Goal: Transaction & Acquisition: Download file/media

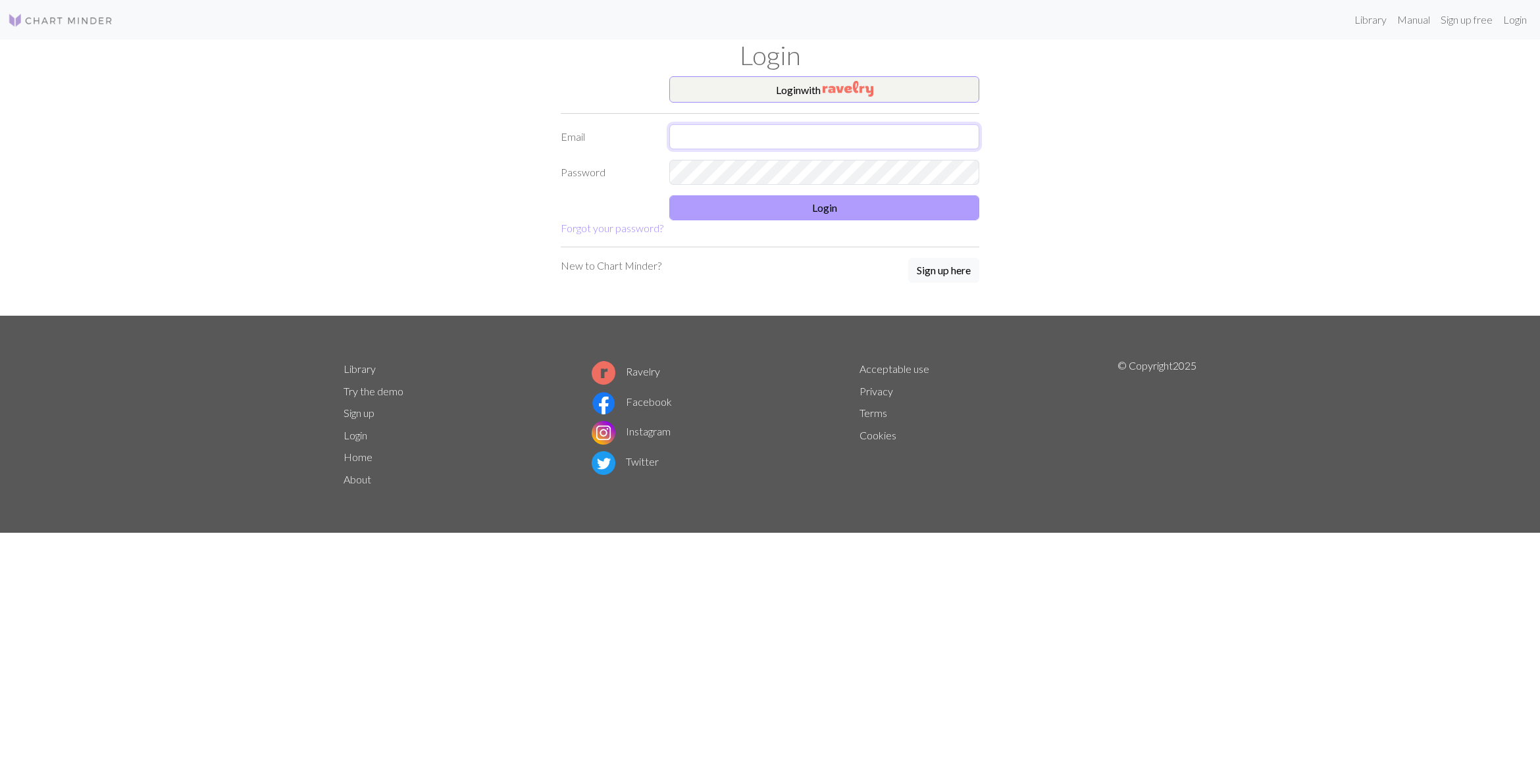
type input "[EMAIL_ADDRESS][DOMAIN_NAME]"
click at [794, 215] on button "Login" at bounding box center [824, 208] width 310 height 25
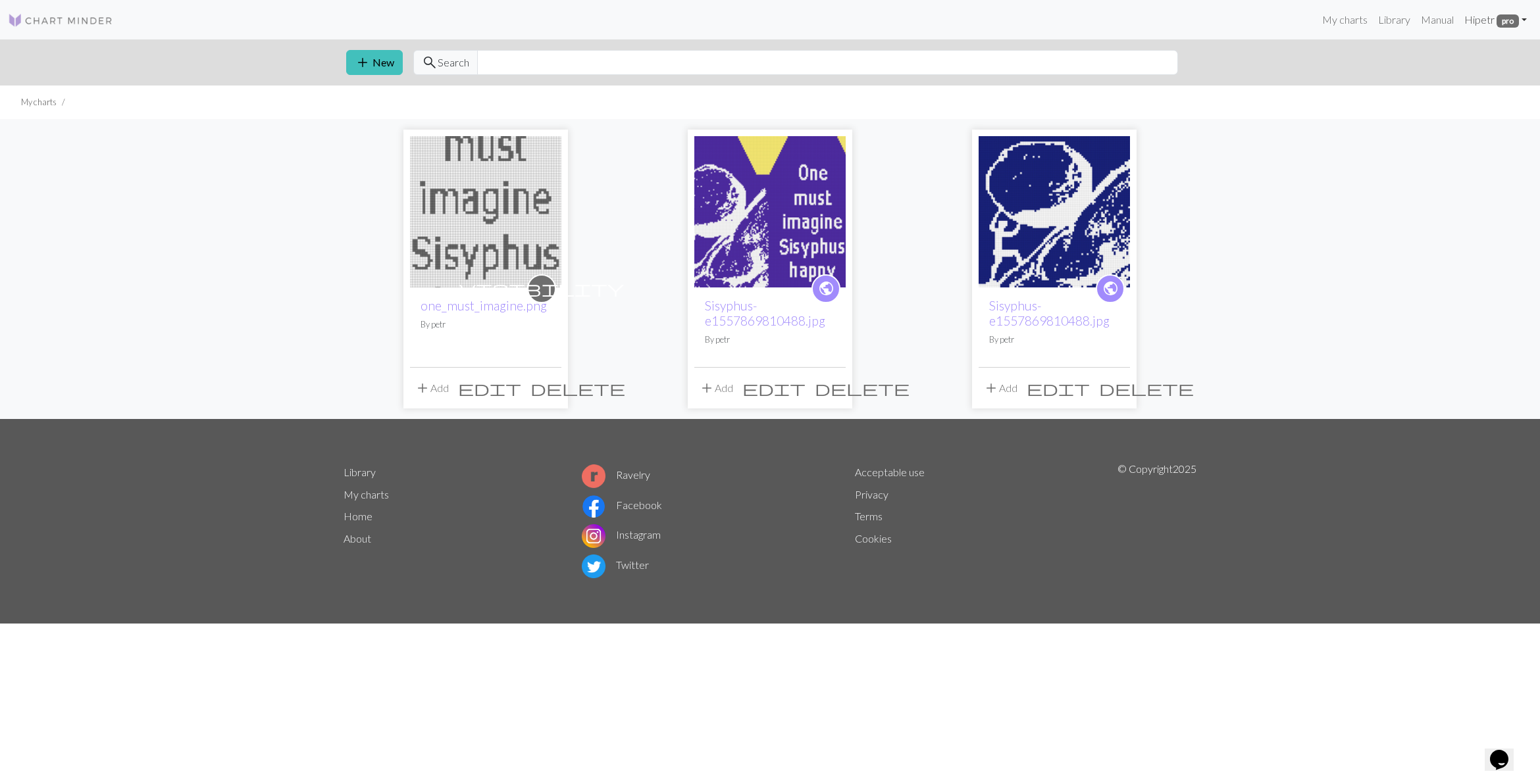
click at [1523, 18] on link "Hi [PERSON_NAME]" at bounding box center [1495, 19] width 73 height 26
click at [755, 305] on link "Sisyphus-e1557869810488.jpg" at bounding box center [764, 313] width 120 height 30
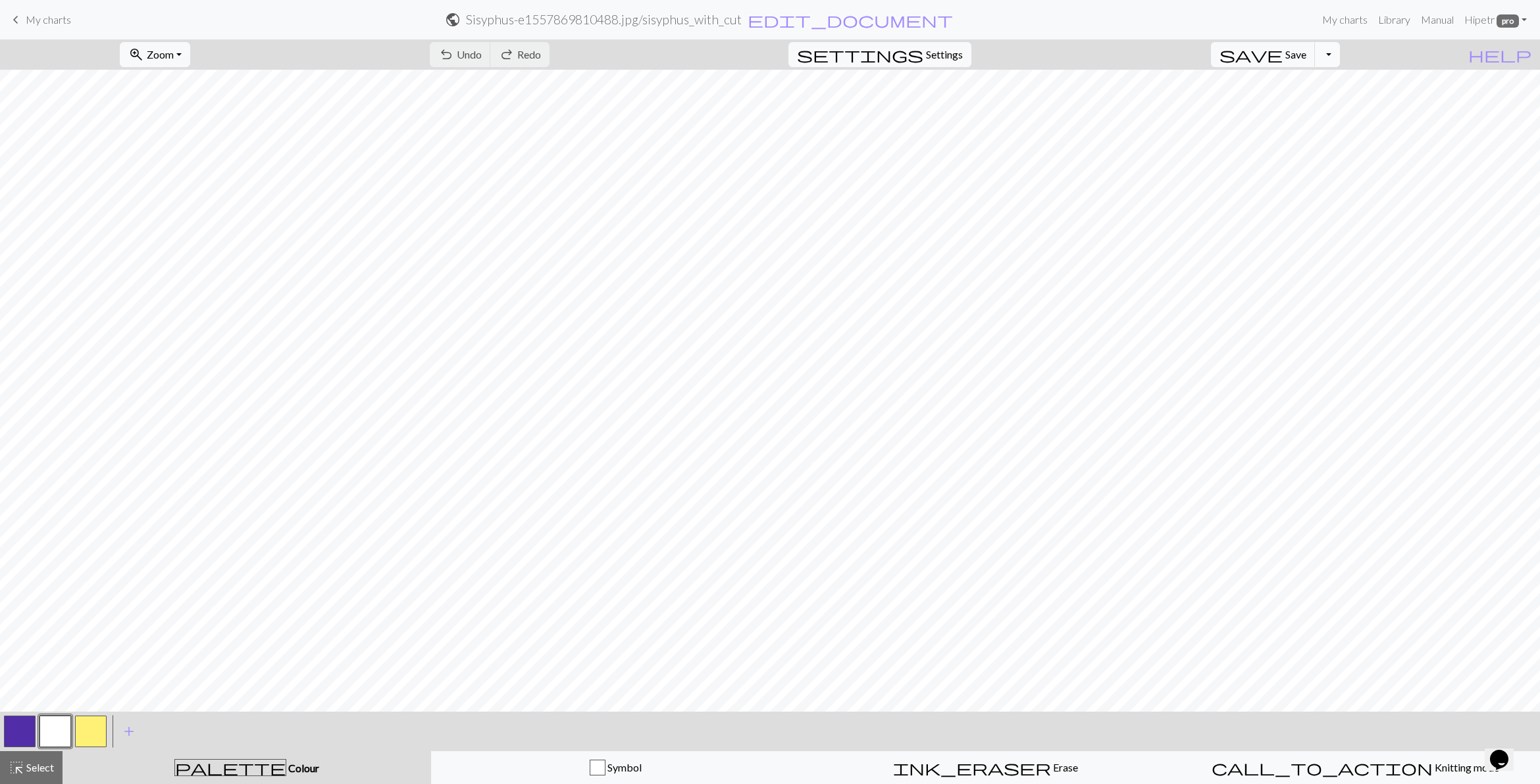
click at [1339, 53] on button "Toggle Dropdown" at bounding box center [1327, 55] width 25 height 25
click at [1309, 110] on button "save_alt Download" at bounding box center [1231, 105] width 217 height 21
click at [797, 24] on p "Your download is being prepared..." at bounding box center [770, 22] width 151 height 15
